Goal: Navigation & Orientation: Find specific page/section

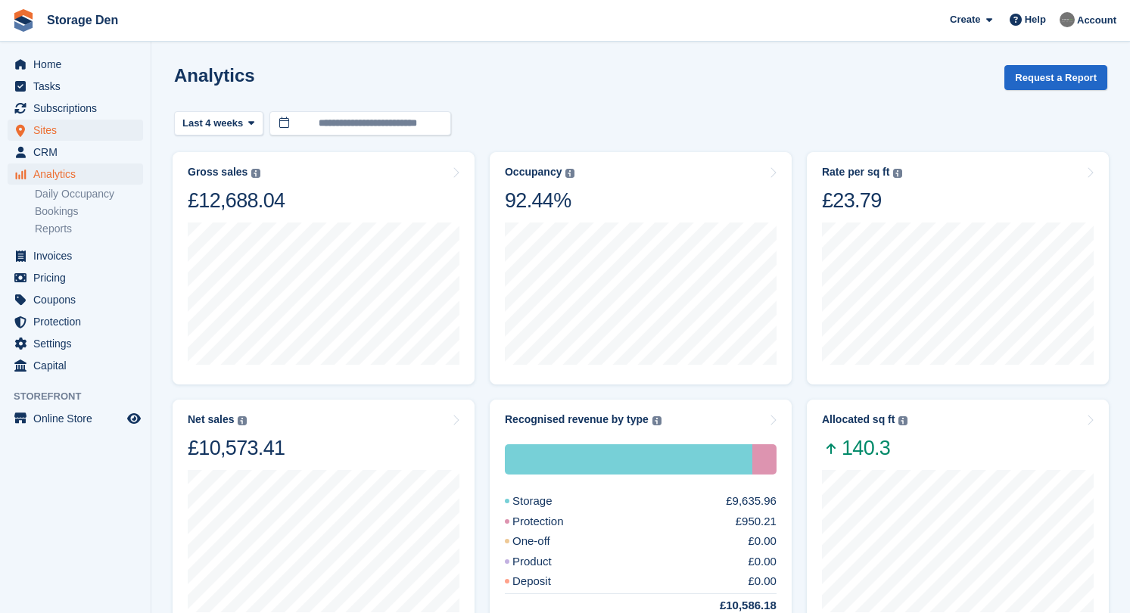
click at [83, 134] on span "Sites" at bounding box center [78, 130] width 91 height 21
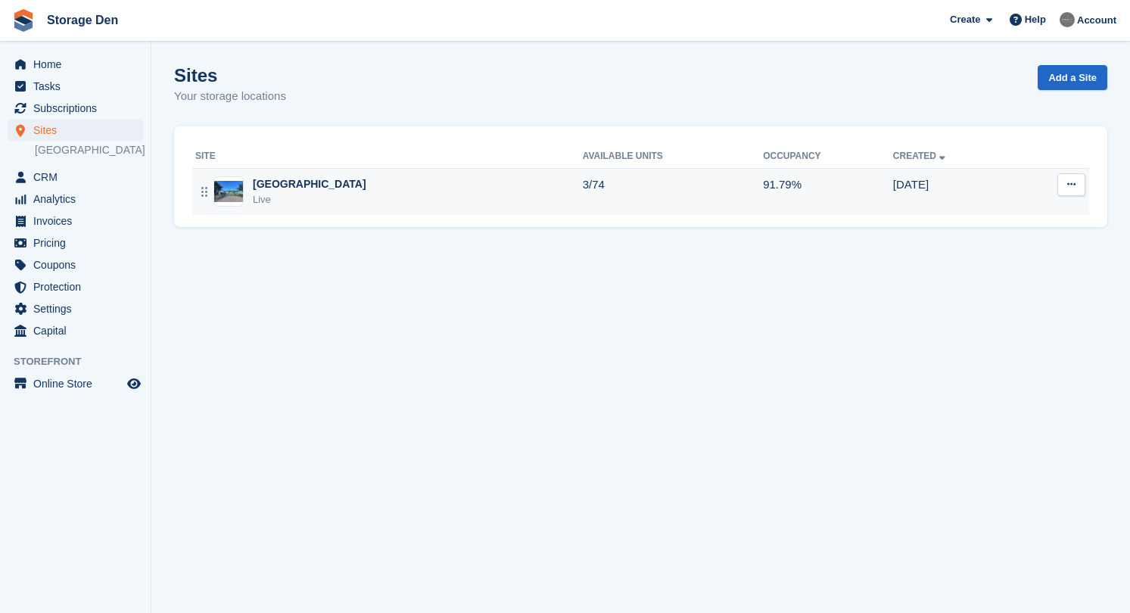
click at [400, 186] on div "Aberdeen Live" at bounding box center [389, 191] width 388 height 31
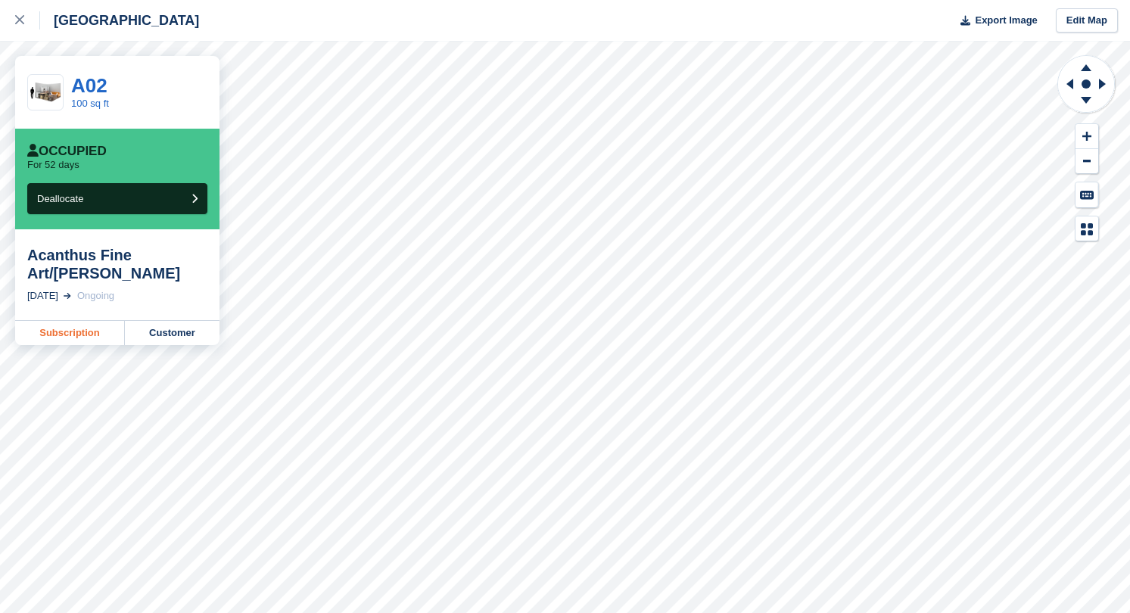
click at [76, 332] on link "Subscription" at bounding box center [70, 333] width 110 height 24
click at [99, 326] on link "Subscription" at bounding box center [70, 333] width 110 height 24
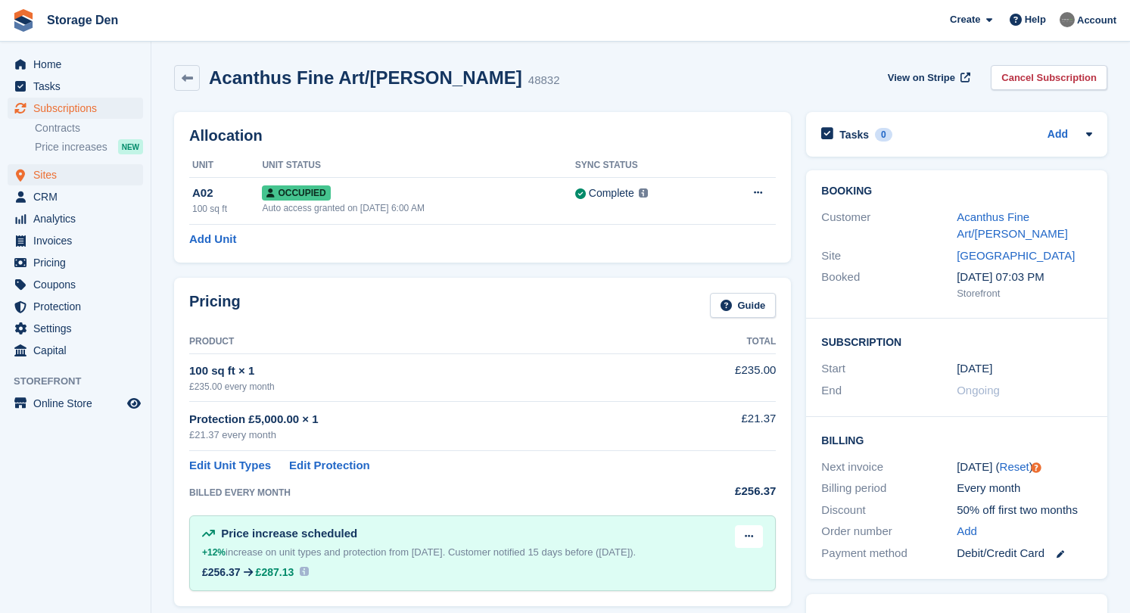
click at [51, 173] on span "Sites" at bounding box center [78, 174] width 91 height 21
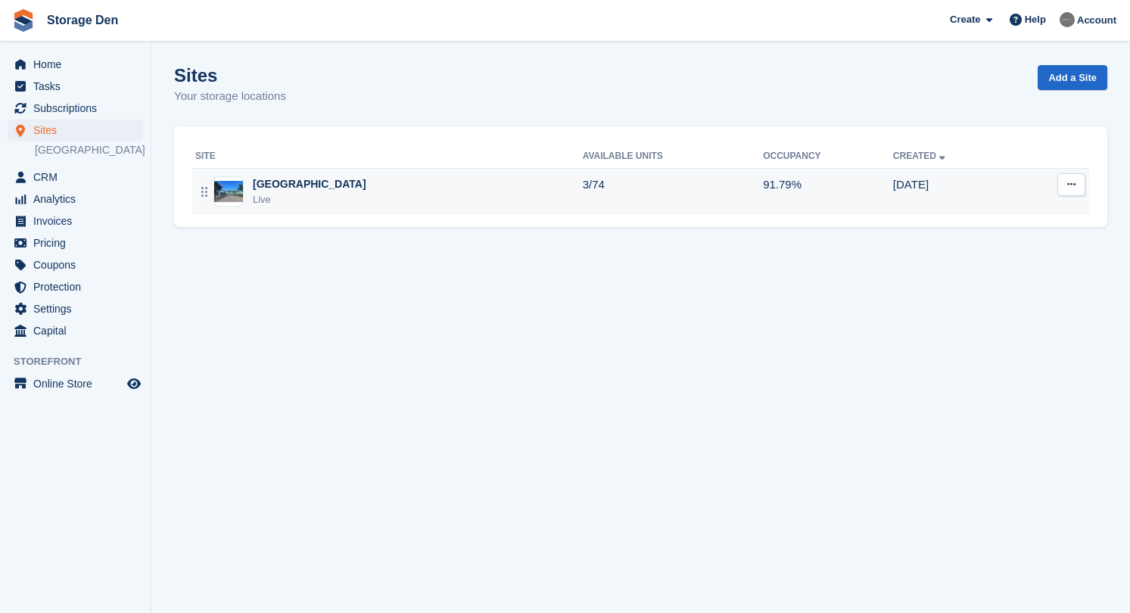
click at [391, 181] on div "Aberdeen Live" at bounding box center [389, 191] width 388 height 31
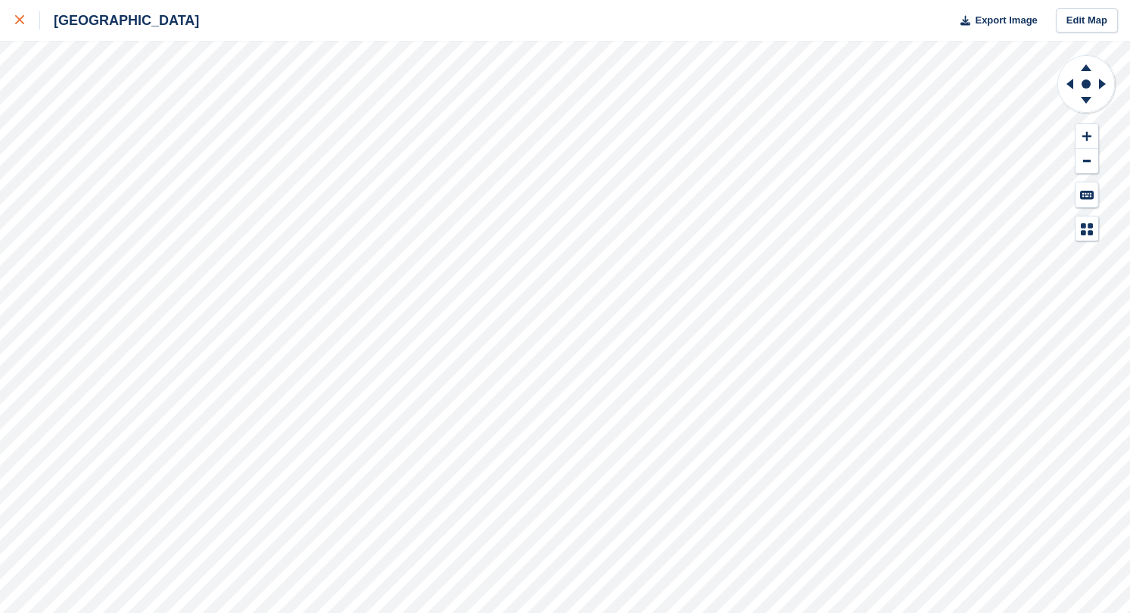
click at [18, 23] on icon at bounding box center [19, 19] width 9 height 9
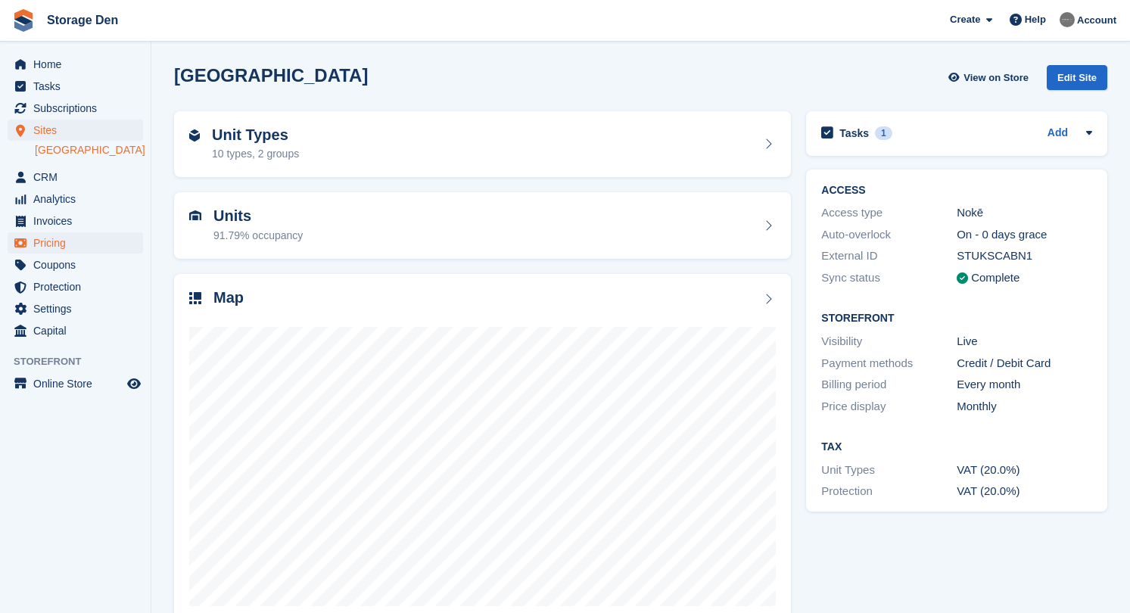
click at [88, 243] on span "Pricing" at bounding box center [78, 242] width 91 height 21
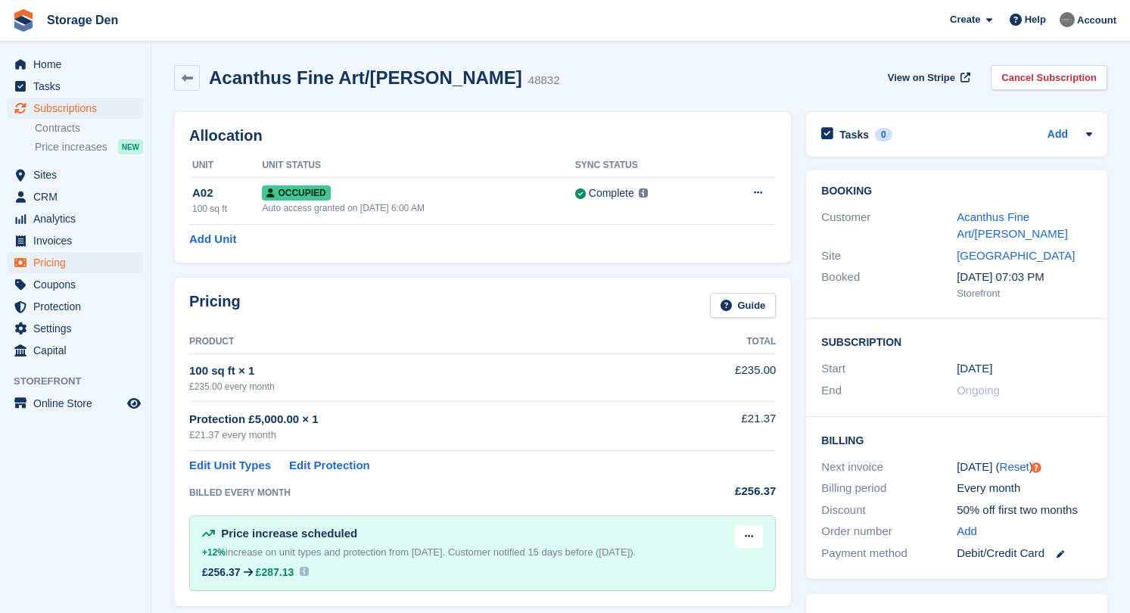
click at [73, 266] on span "Pricing" at bounding box center [78, 262] width 91 height 21
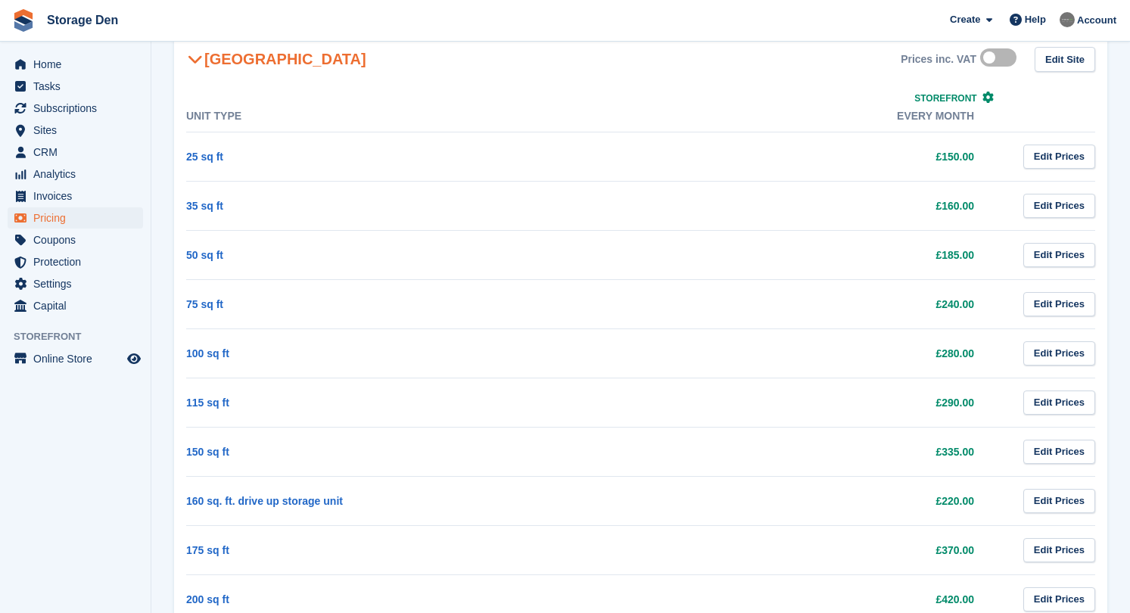
scroll to position [655, 0]
click at [83, 132] on span "Sites" at bounding box center [78, 130] width 91 height 21
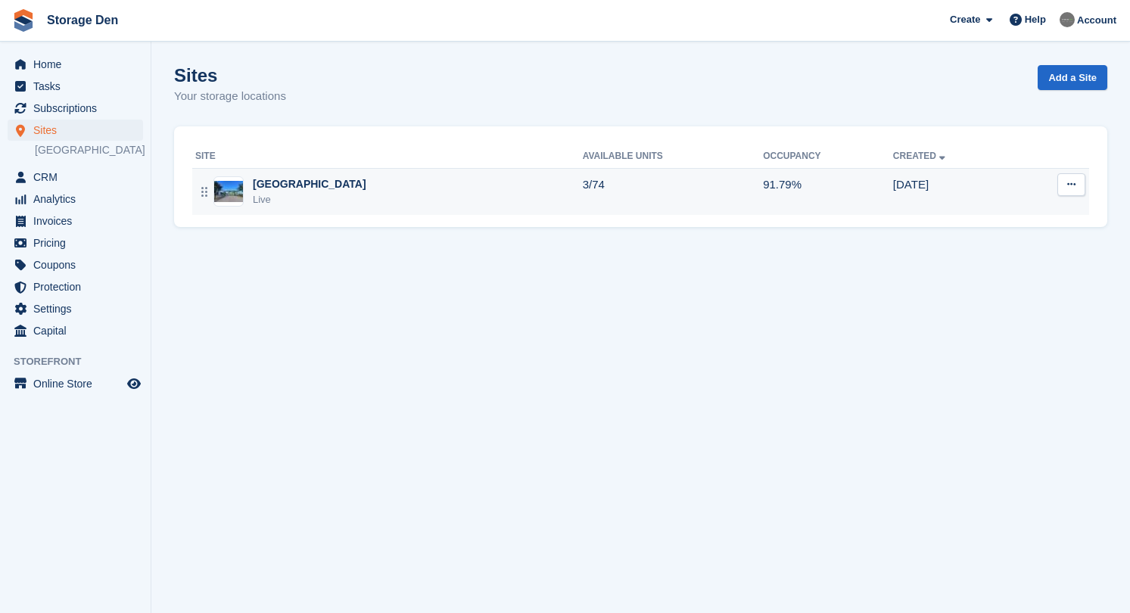
click at [325, 189] on div "Aberdeen Live" at bounding box center [389, 191] width 388 height 31
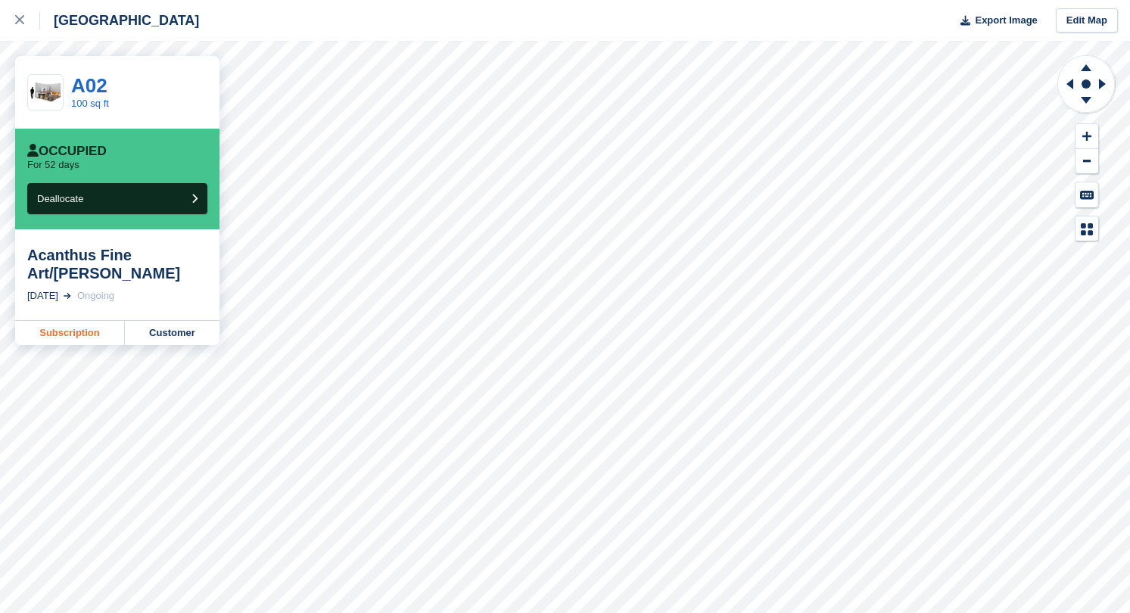
click at [107, 331] on link "Subscription" at bounding box center [70, 333] width 110 height 24
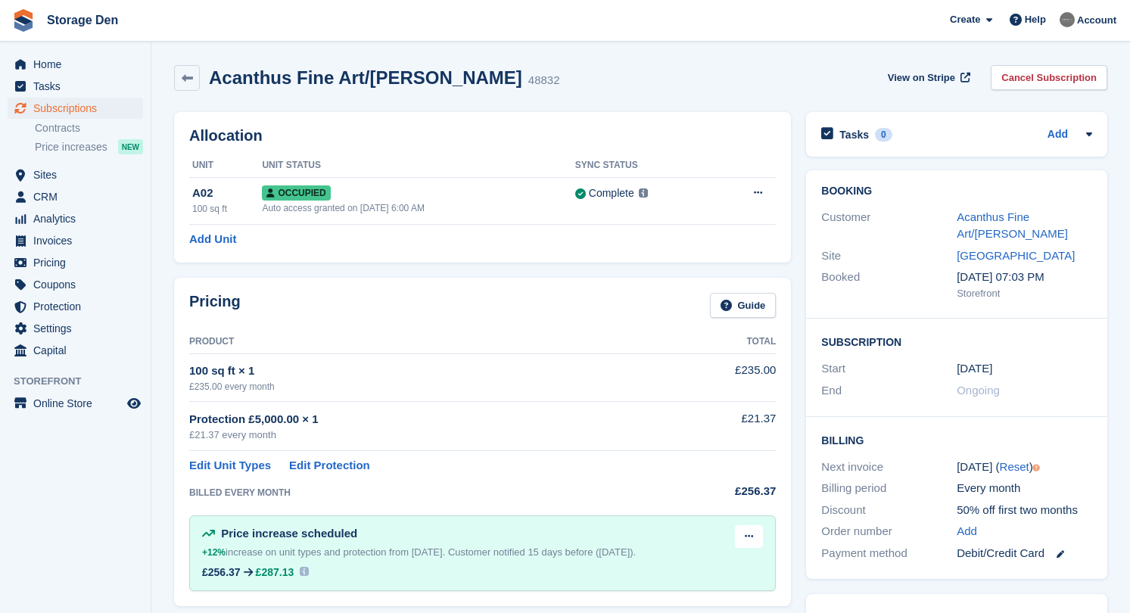
scroll to position [95, 0]
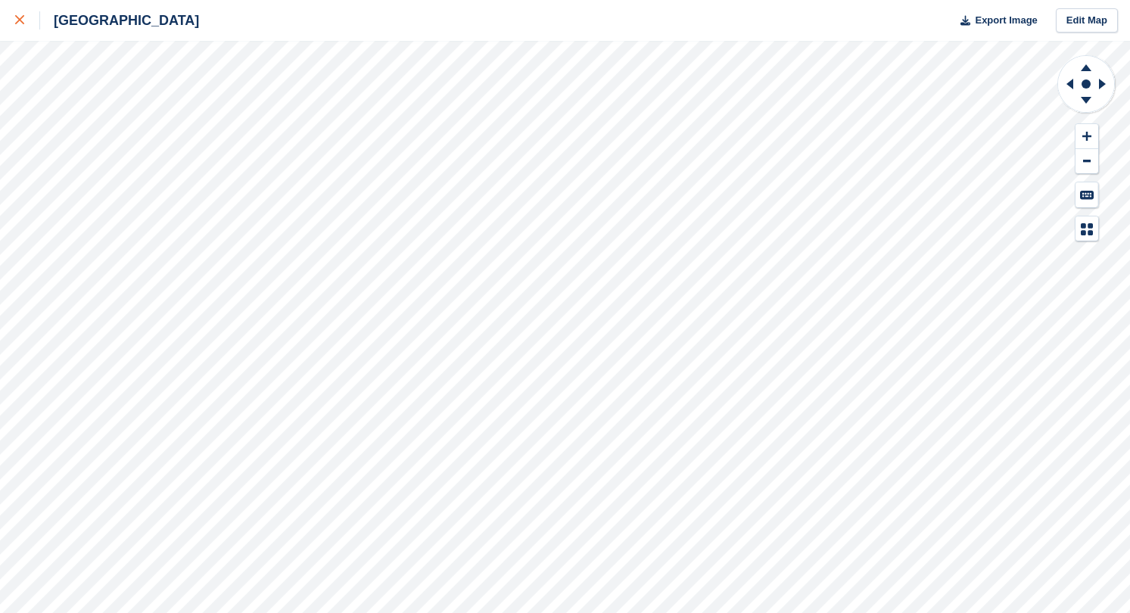
click at [17, 29] on div at bounding box center [27, 20] width 25 height 18
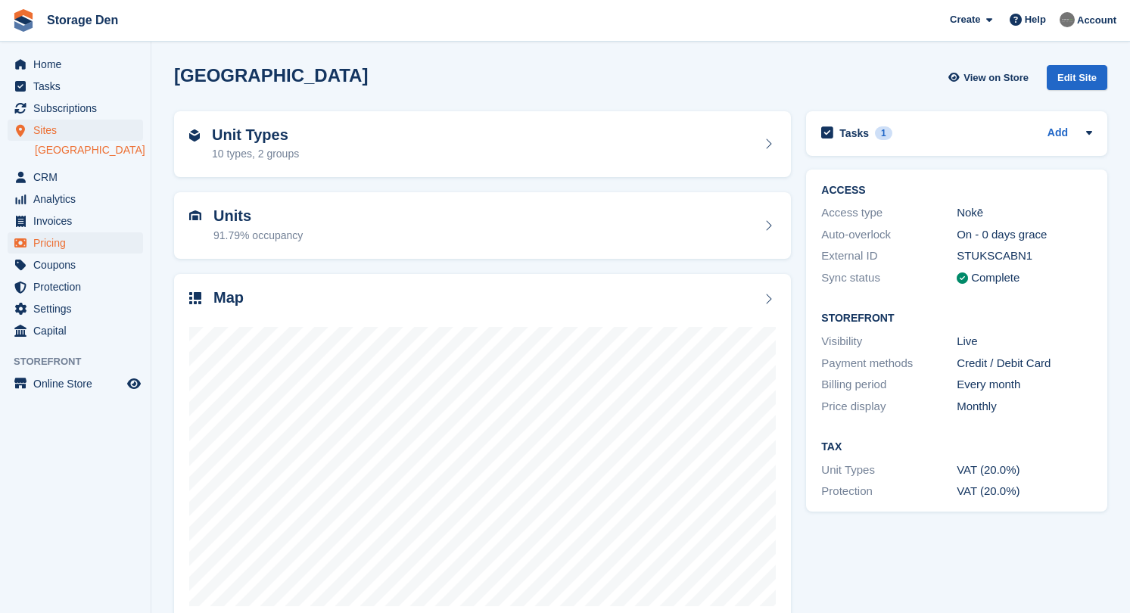
click at [58, 242] on span "Pricing" at bounding box center [78, 242] width 91 height 21
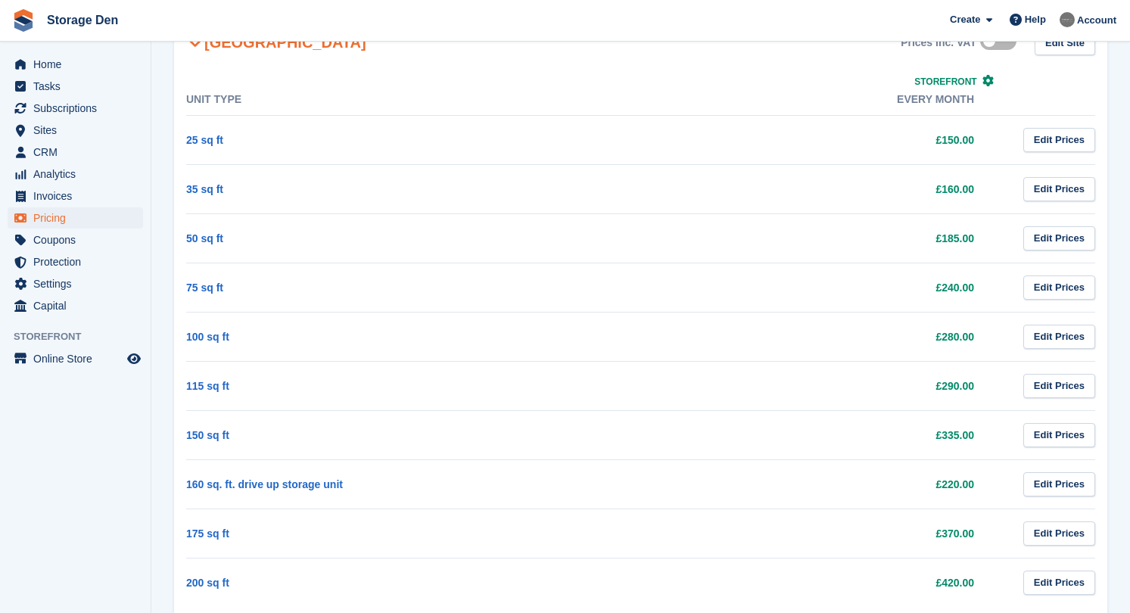
scroll to position [657, 0]
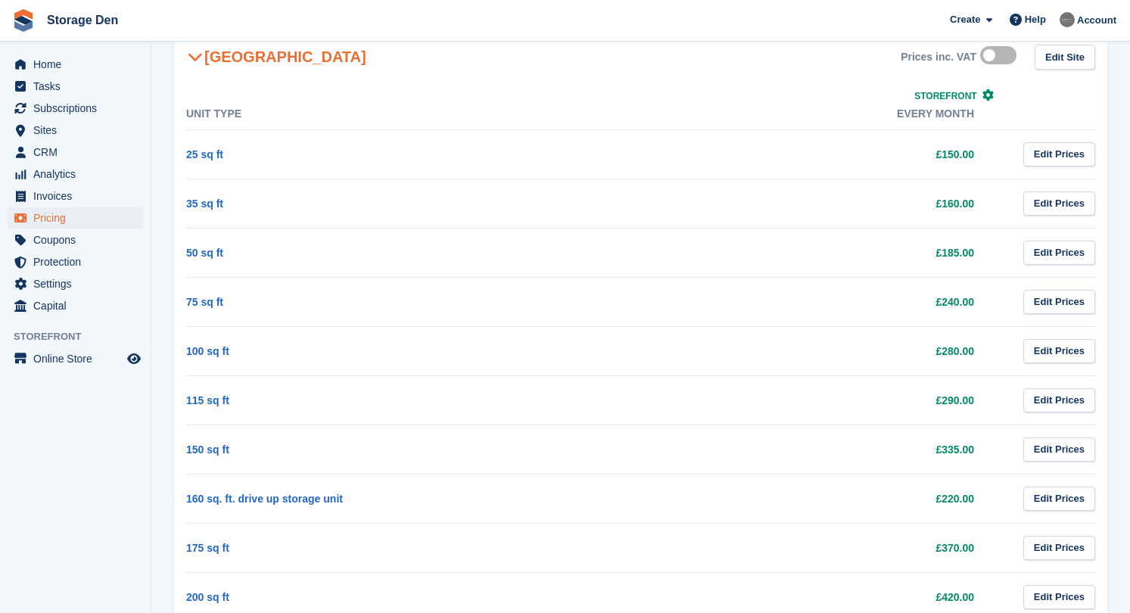
click at [94, 448] on aside "Home Tasks Subscriptions Subscriptions Subscriptions Contracts Price increases …" at bounding box center [75, 310] width 151 height 537
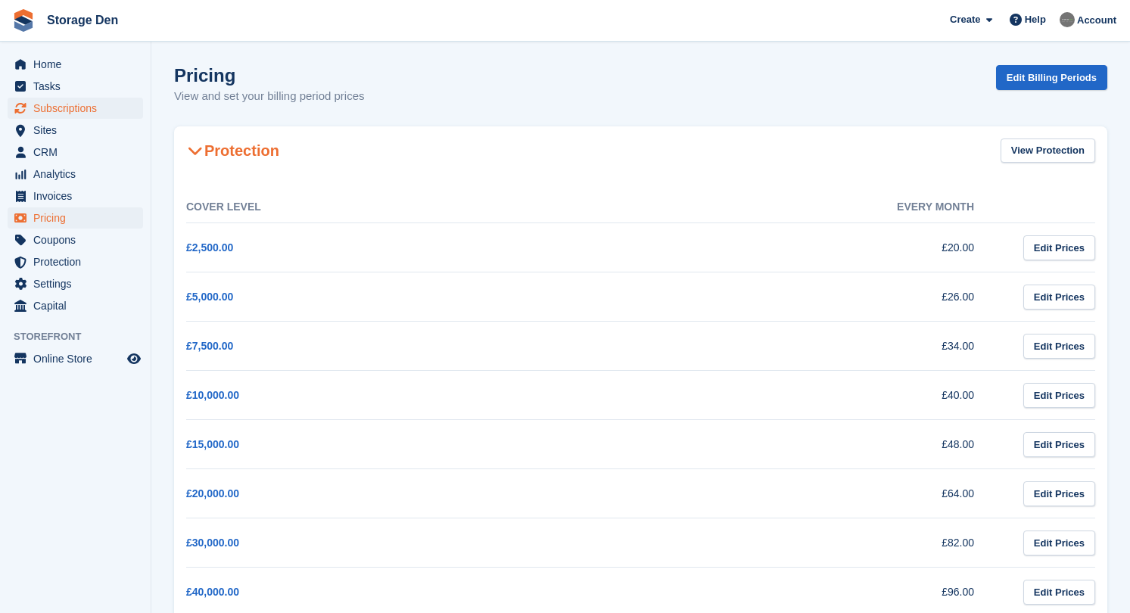
scroll to position [0, 0]
click at [62, 119] on ul "Subscriptions Subscriptions" at bounding box center [75, 109] width 151 height 22
click at [57, 126] on span "Sites" at bounding box center [78, 130] width 91 height 21
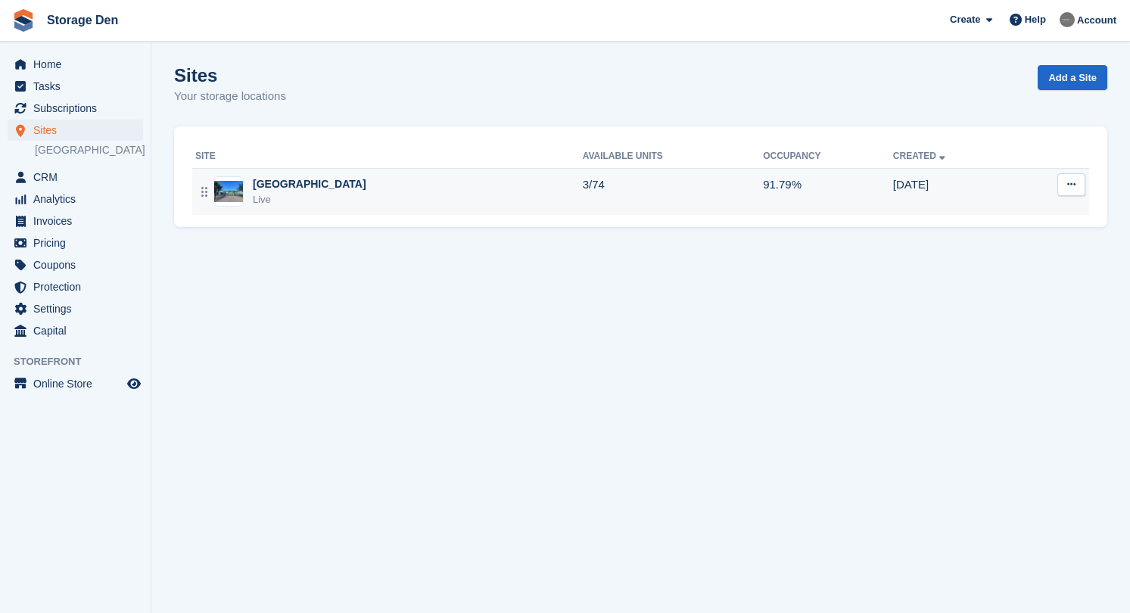
click at [392, 195] on div "Aberdeen Live" at bounding box center [389, 191] width 388 height 31
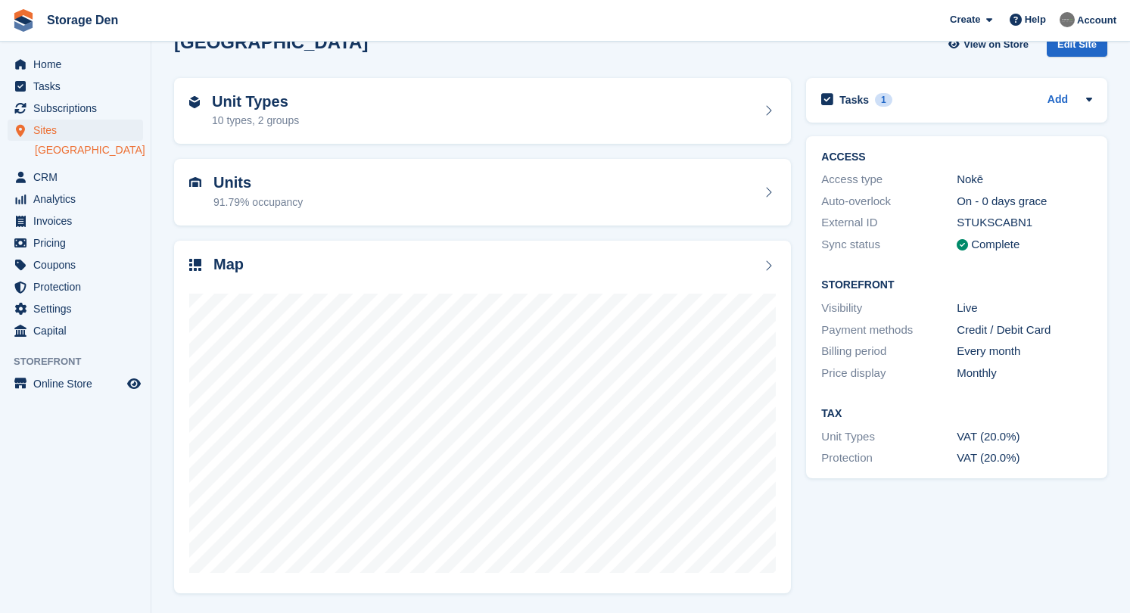
scroll to position [32, 0]
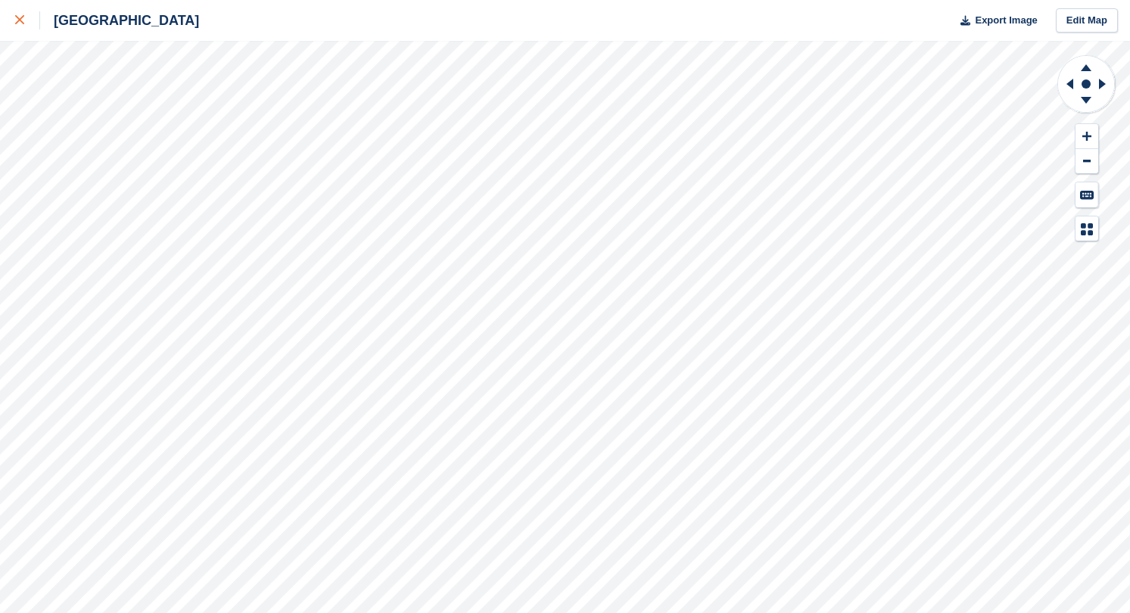
click at [20, 26] on div at bounding box center [27, 20] width 25 height 18
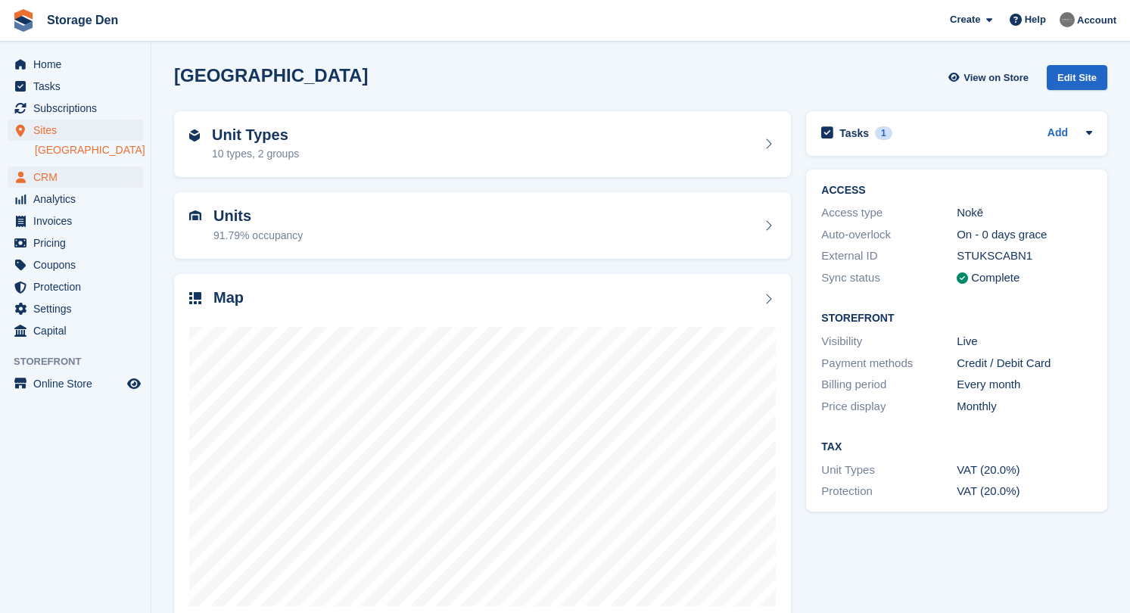
click at [92, 176] on span "CRM" at bounding box center [78, 177] width 91 height 21
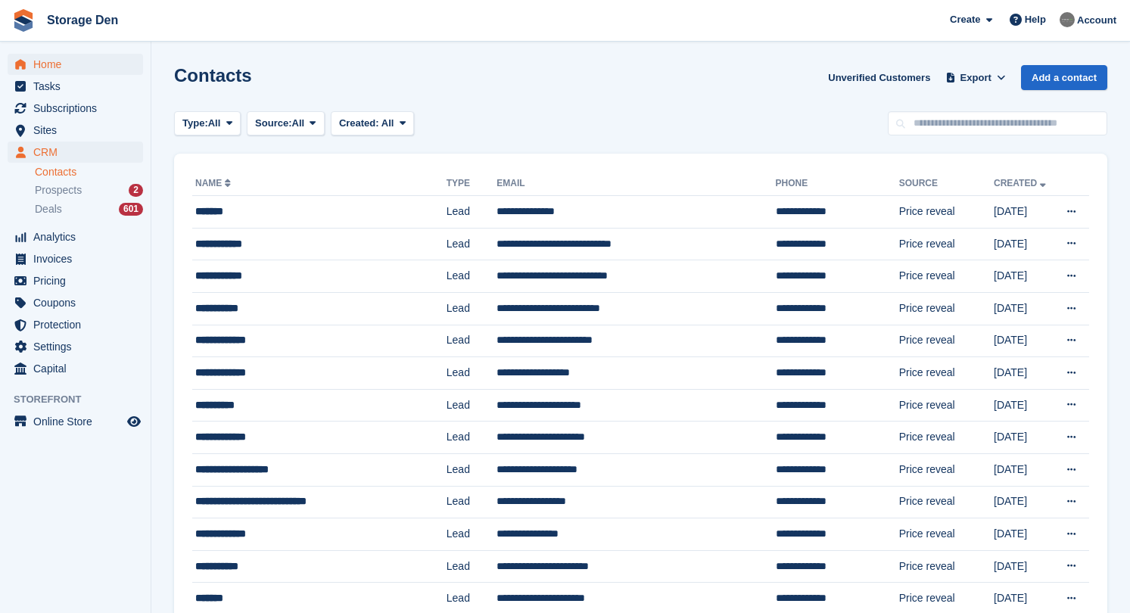
click at [58, 61] on span "Home" at bounding box center [78, 64] width 91 height 21
